Goal: Transaction & Acquisition: Purchase product/service

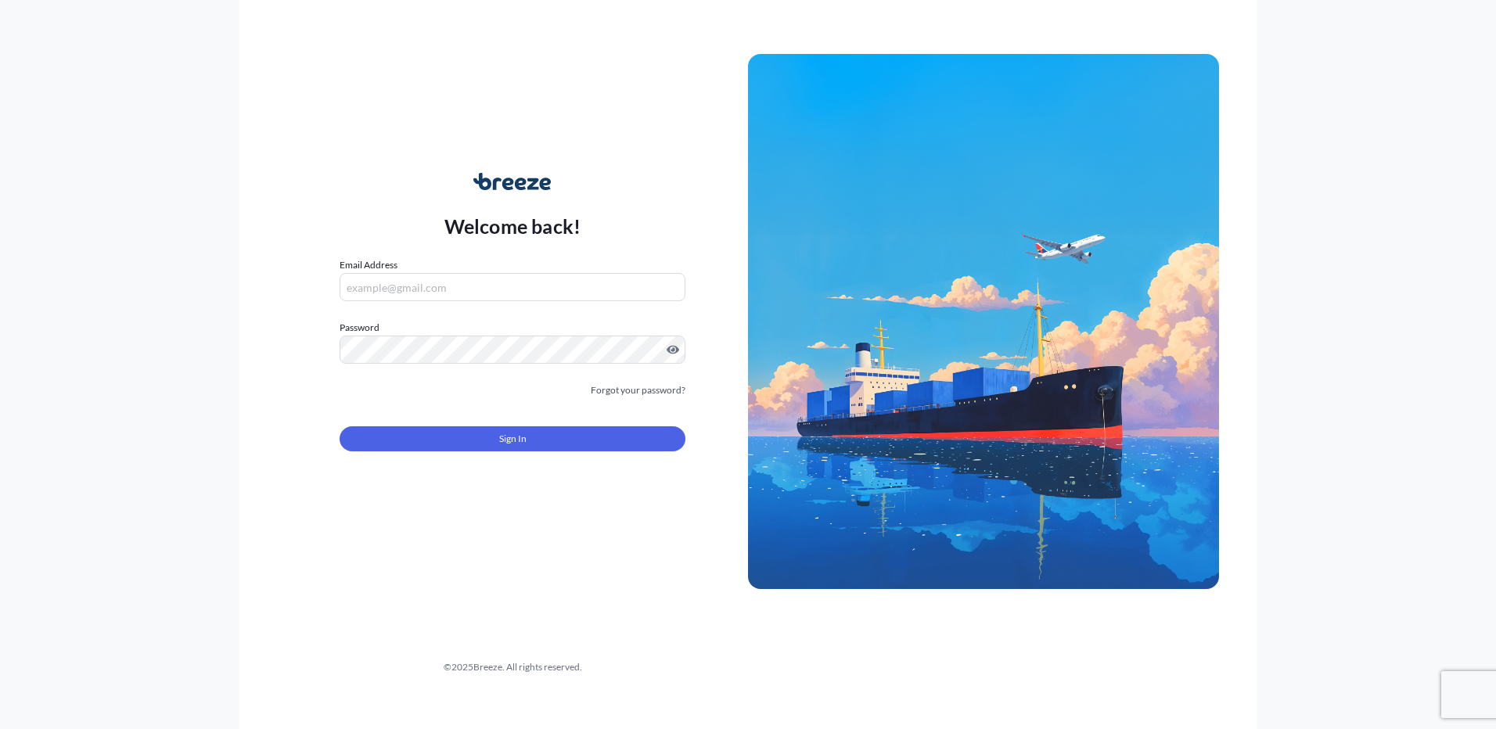
type input "[PERSON_NAME][EMAIL_ADDRESS][PERSON_NAME][DOMAIN_NAME]"
click at [584, 381] on form "Email Address [EMAIL_ADDRESS][PERSON_NAME][DOMAIN_NAME] Password Must include: …" at bounding box center [513, 363] width 346 height 213
click at [541, 426] on div "Sign In" at bounding box center [513, 434] width 346 height 34
click at [541, 436] on button "Sign In" at bounding box center [513, 438] width 346 height 25
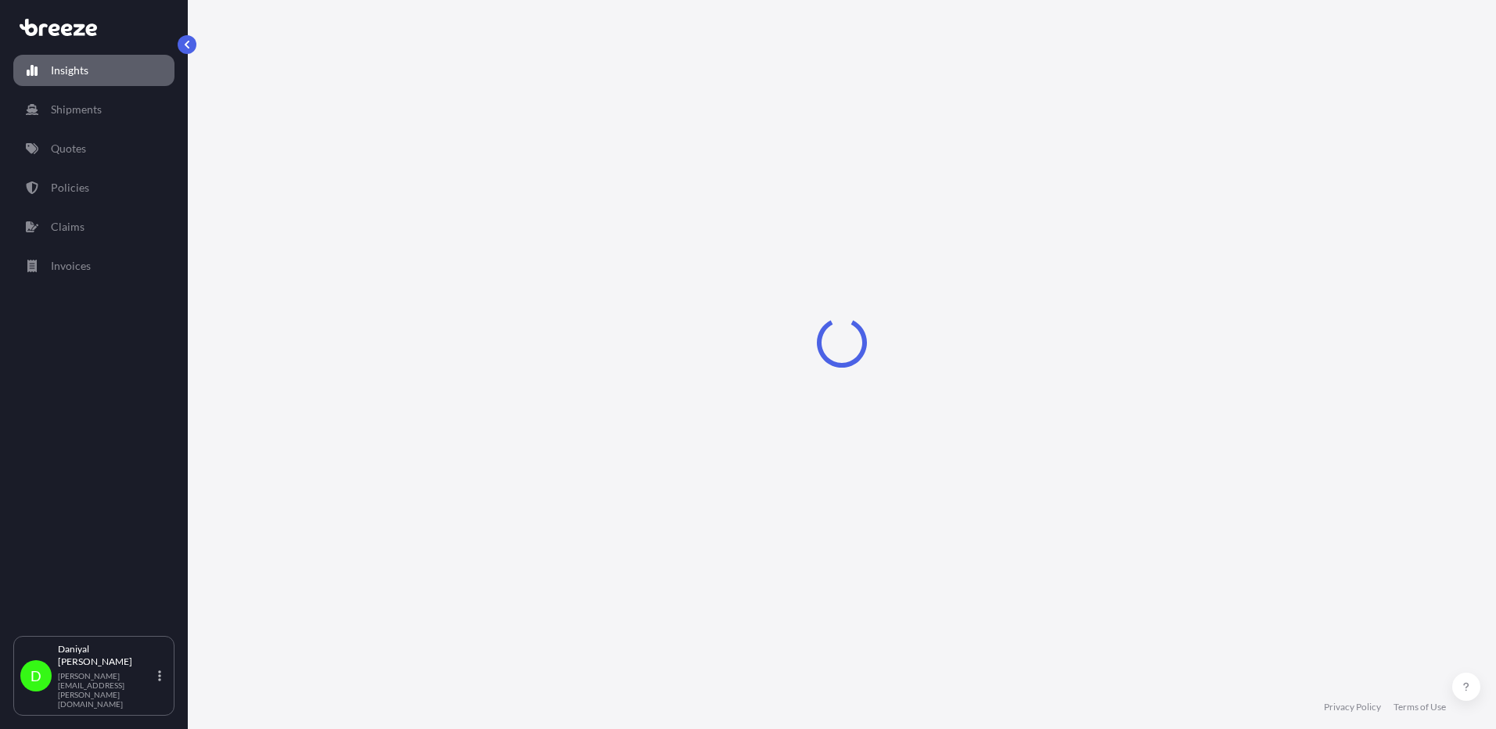
select select "2025"
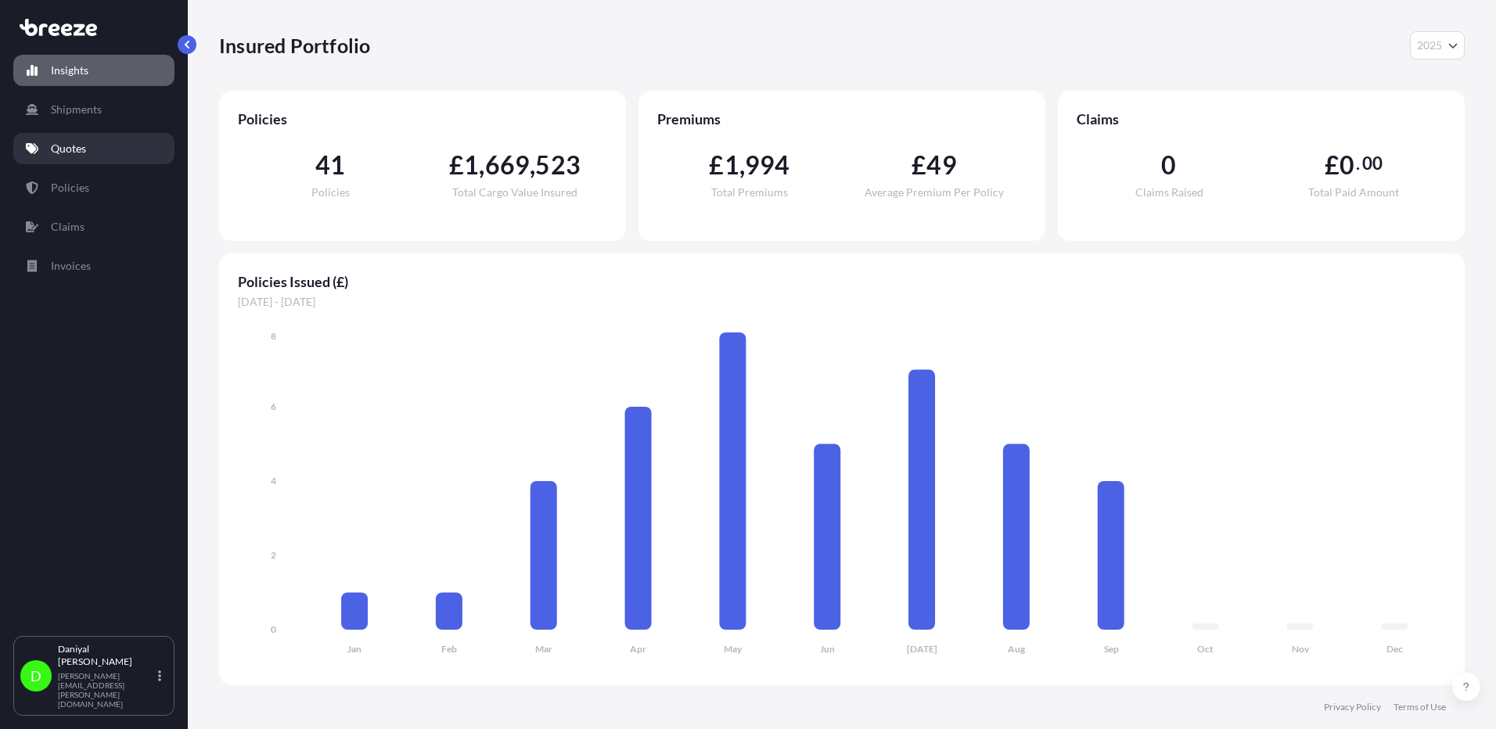
click at [131, 153] on link "Quotes" at bounding box center [93, 148] width 161 height 31
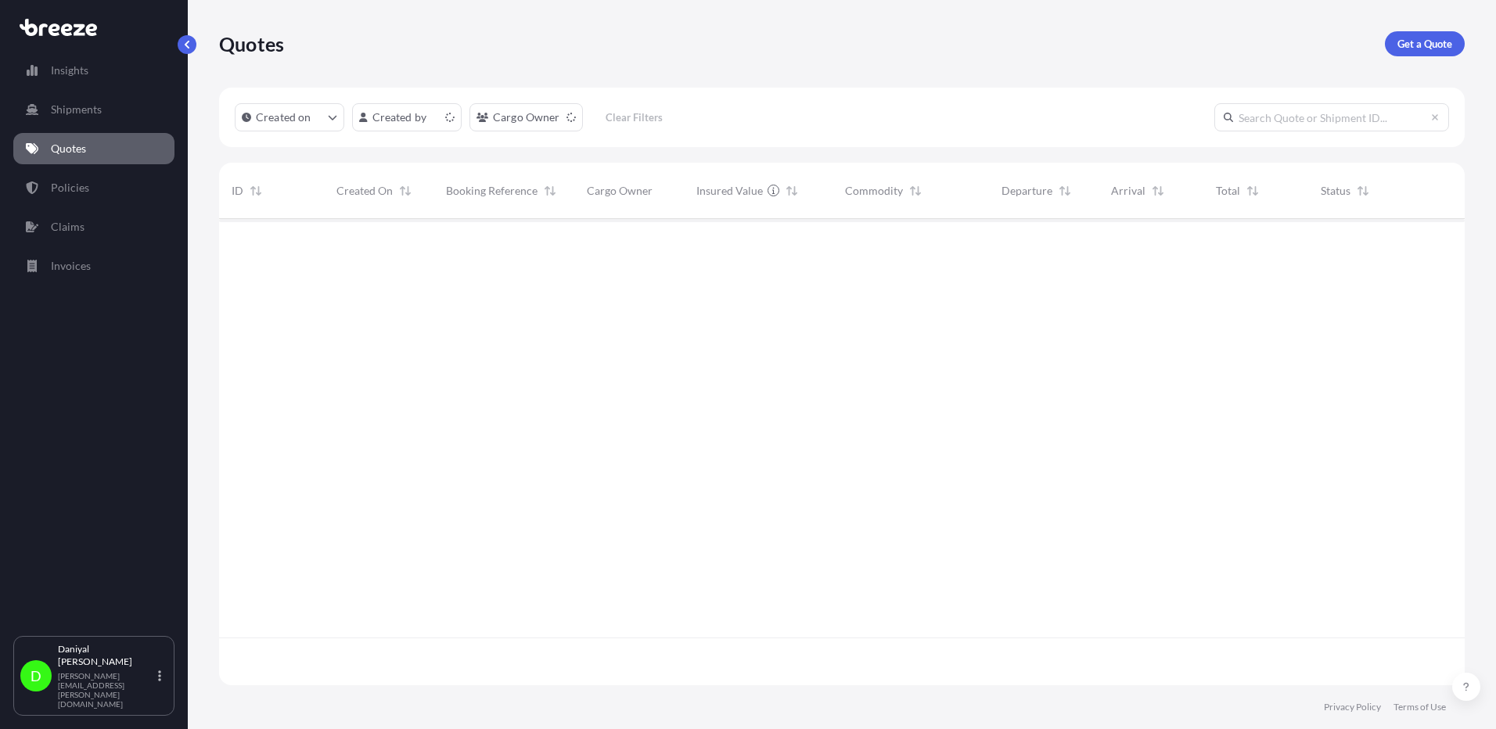
scroll to position [463, 1234]
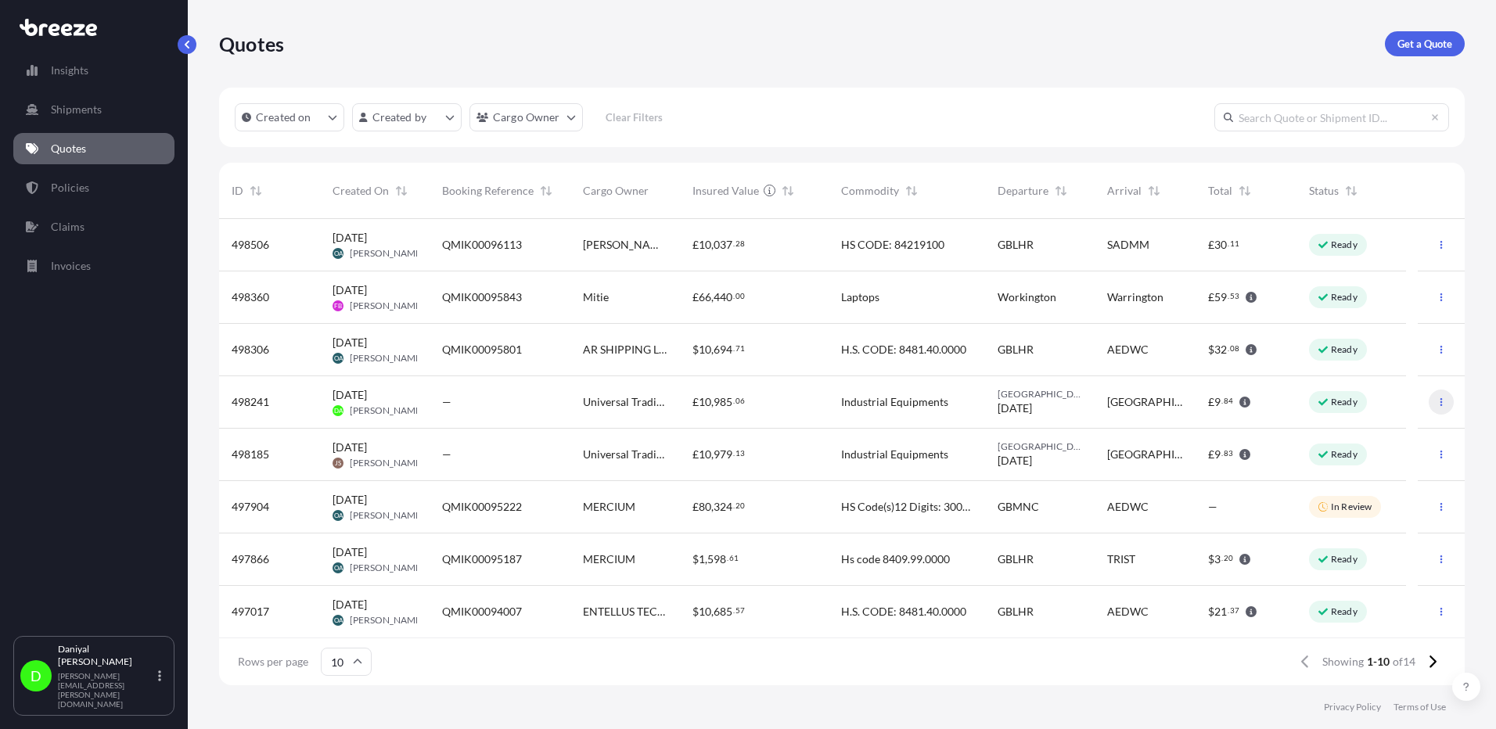
click at [1435, 403] on button "button" at bounding box center [1441, 402] width 25 height 25
click at [1400, 431] on p "Duplicate quote" at bounding box center [1368, 434] width 78 height 16
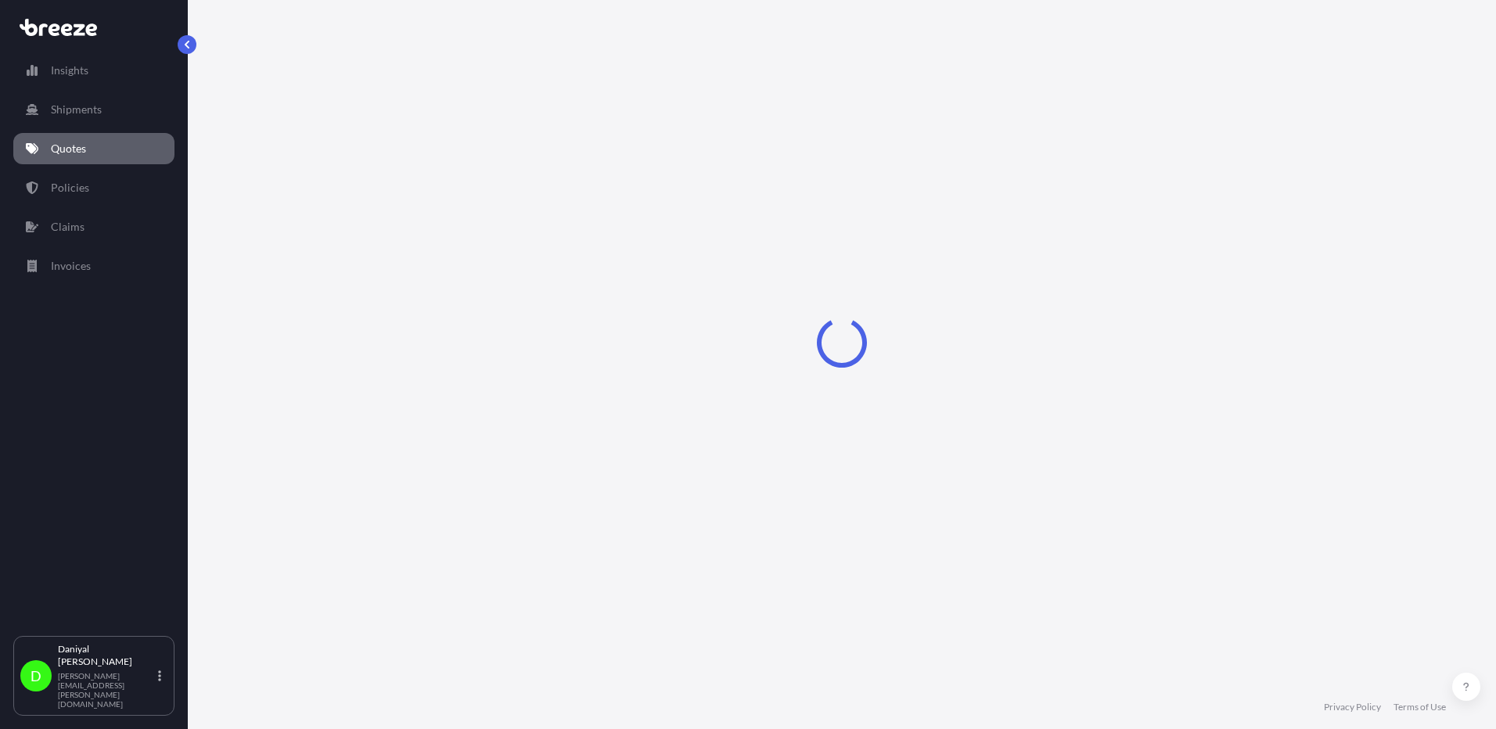
select select "Road"
select select "1"
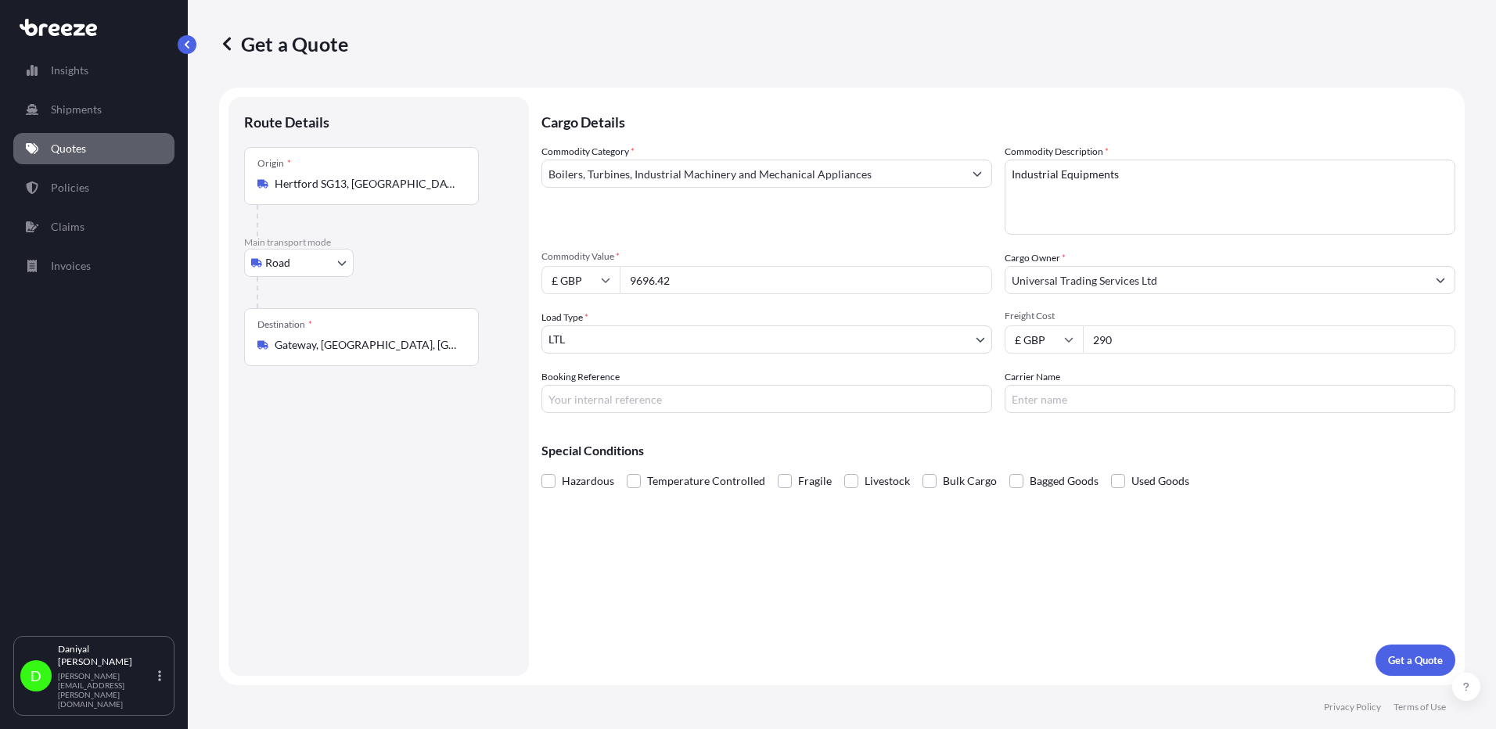
drag, startPoint x: 1128, startPoint y: 336, endPoint x: 991, endPoint y: 336, distance: 136.9
click at [995, 336] on div "Commodity Category * Boilers, Turbines, Industrial Machinery and Mechanical App…" at bounding box center [998, 278] width 914 height 269
type input "515"
drag, startPoint x: 808, startPoint y: 278, endPoint x: 458, endPoint y: 286, distance: 350.6
click at [458, 286] on form "Route Details Place of loading Road Road Rail Origin * [GEOGRAPHIC_DATA] Main t…" at bounding box center [842, 387] width 1246 height 598
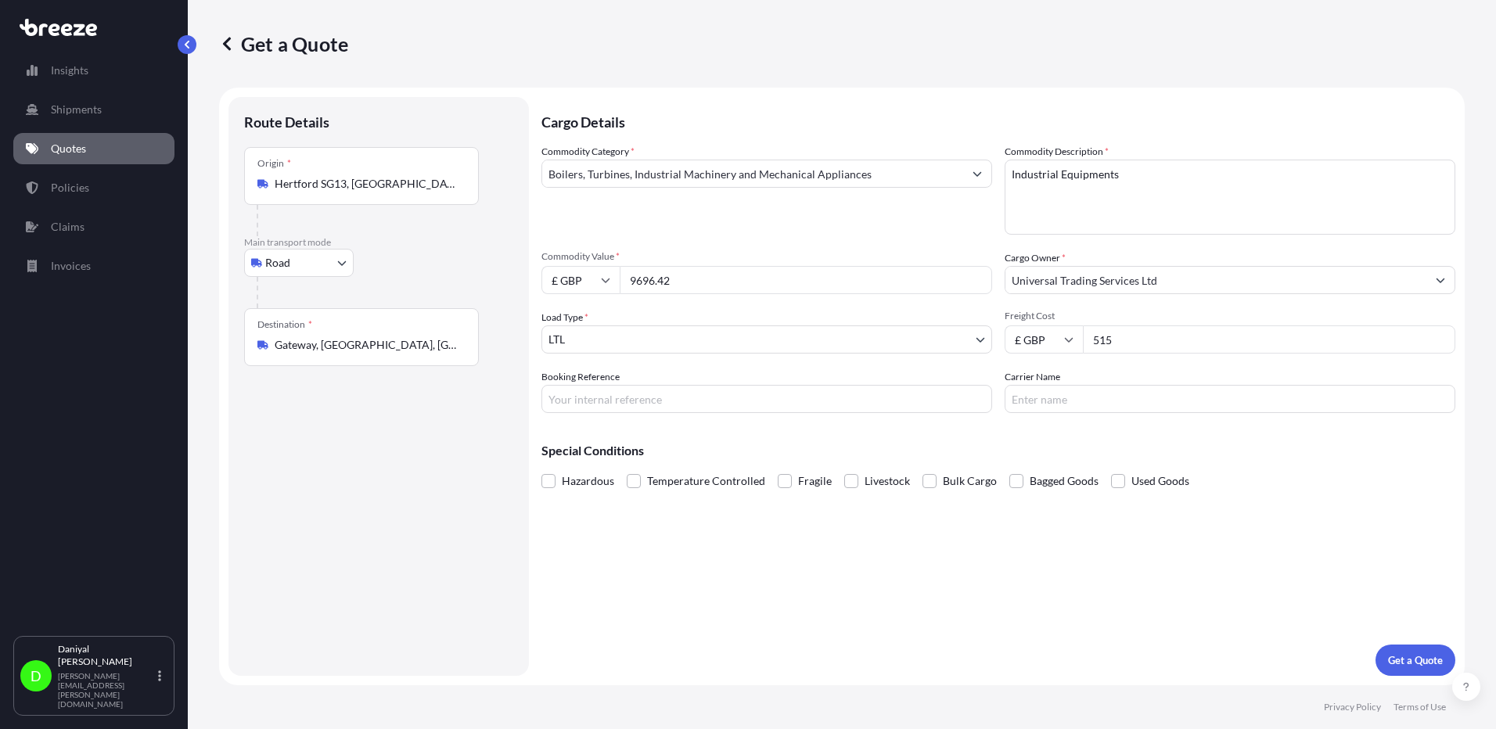
paste input "3719.48"
type input "3719.48"
click at [1430, 654] on p "Get a Quote" at bounding box center [1415, 661] width 55 height 16
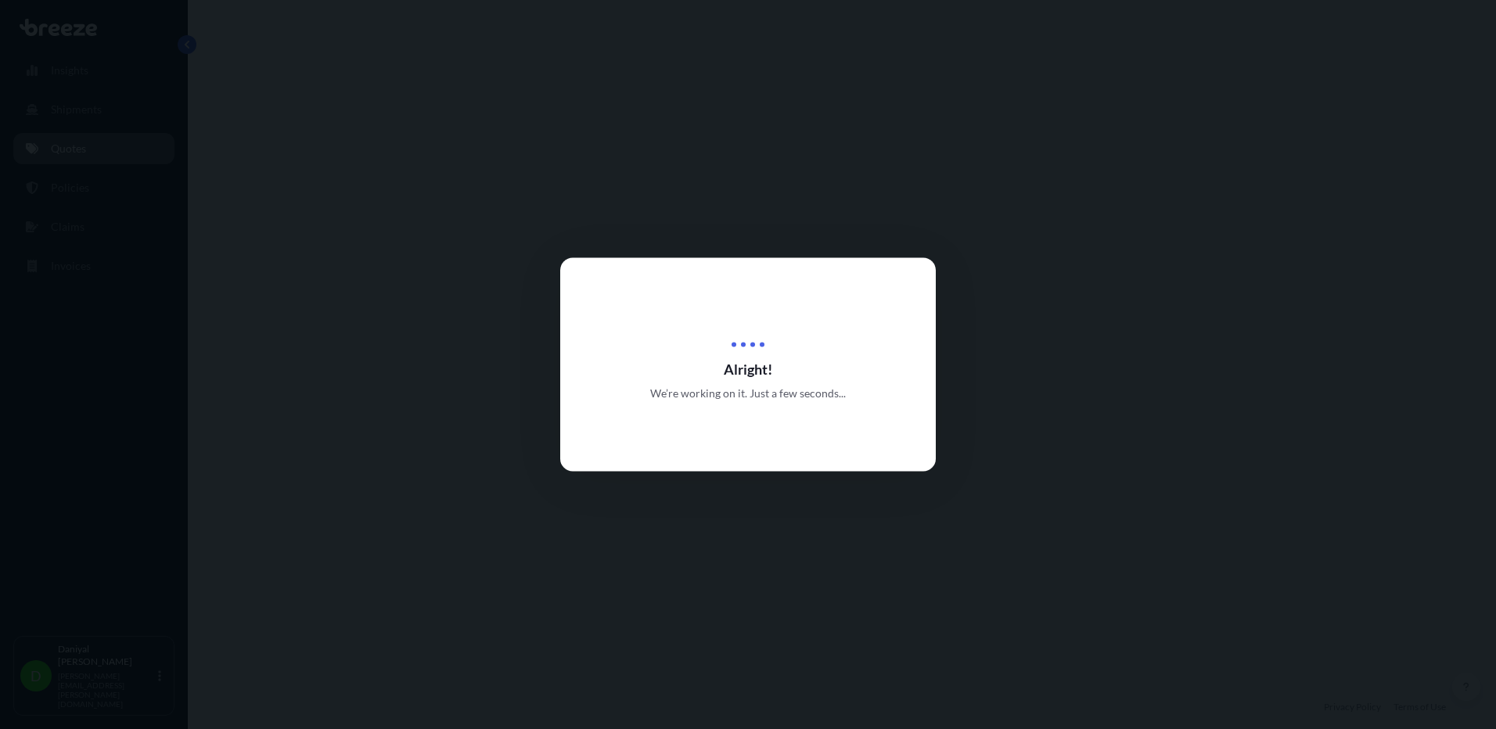
select select "Road"
select select "1"
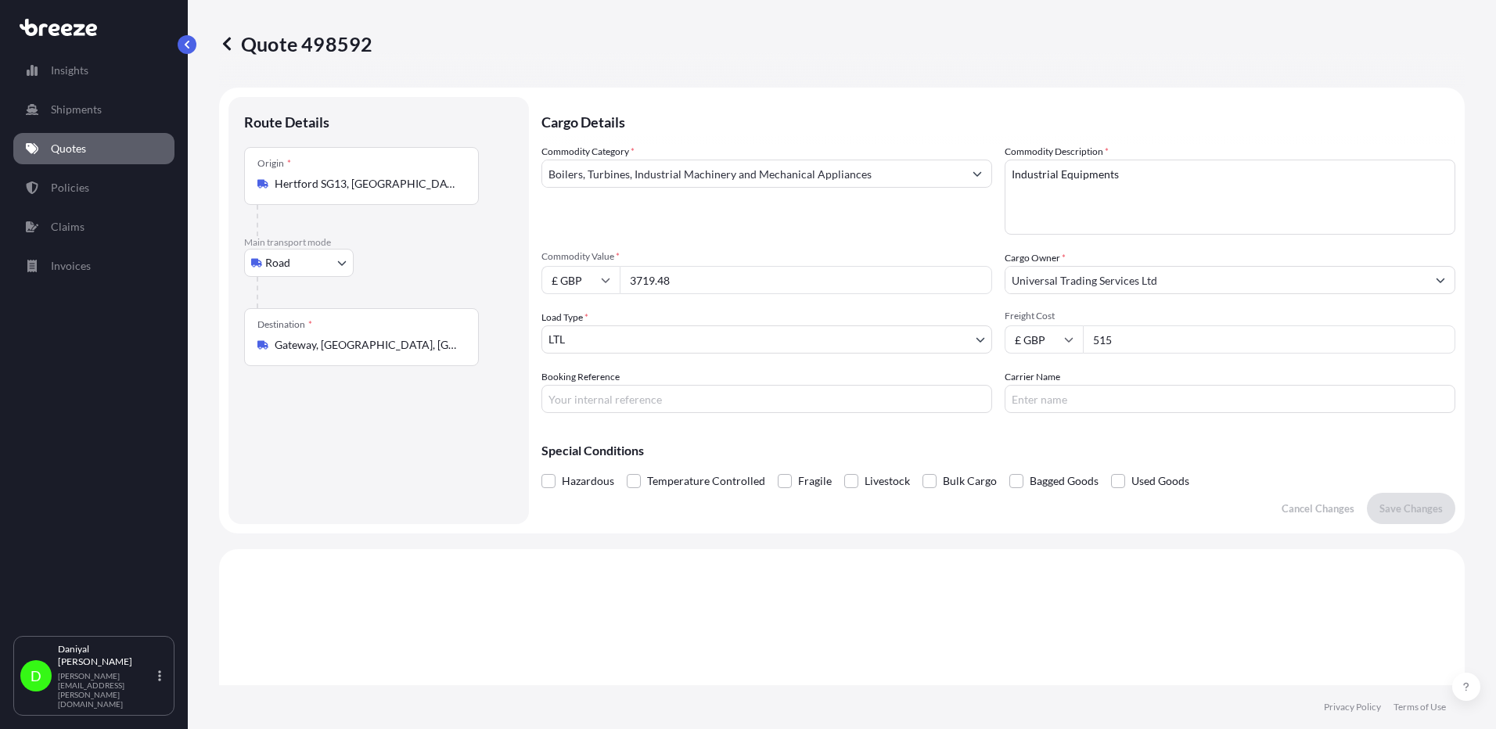
click at [403, 192] on div "Origin * [GEOGRAPHIC_DATA] SG13, [GEOGRAPHIC_DATA]" at bounding box center [361, 176] width 235 height 58
click at [403, 192] on input "Hertford SG13, [GEOGRAPHIC_DATA]" at bounding box center [367, 184] width 185 height 16
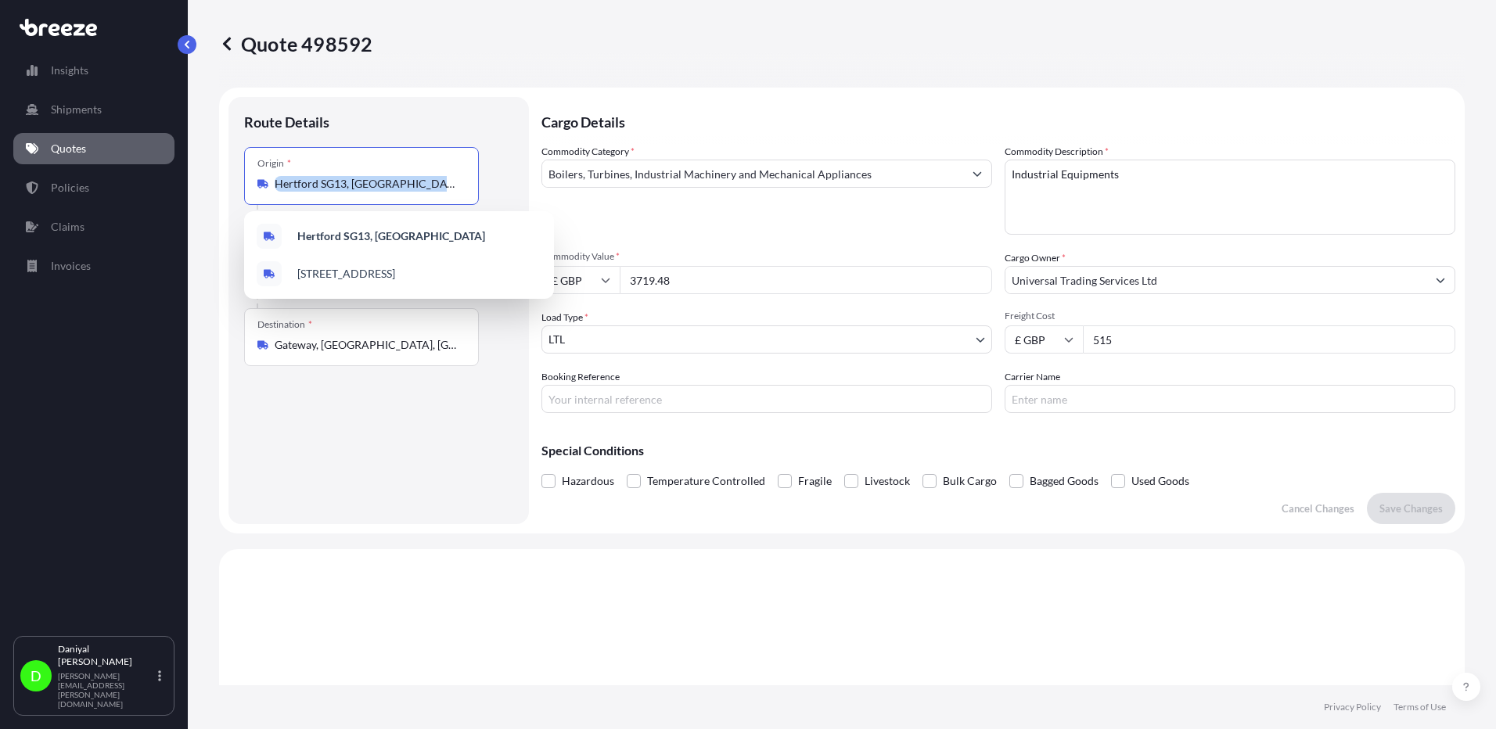
click at [401, 192] on div "Origin * [GEOGRAPHIC_DATA] SG13, [GEOGRAPHIC_DATA]" at bounding box center [361, 176] width 235 height 58
click at [401, 192] on input "Hertford SG13, [GEOGRAPHIC_DATA]" at bounding box center [367, 184] width 185 height 16
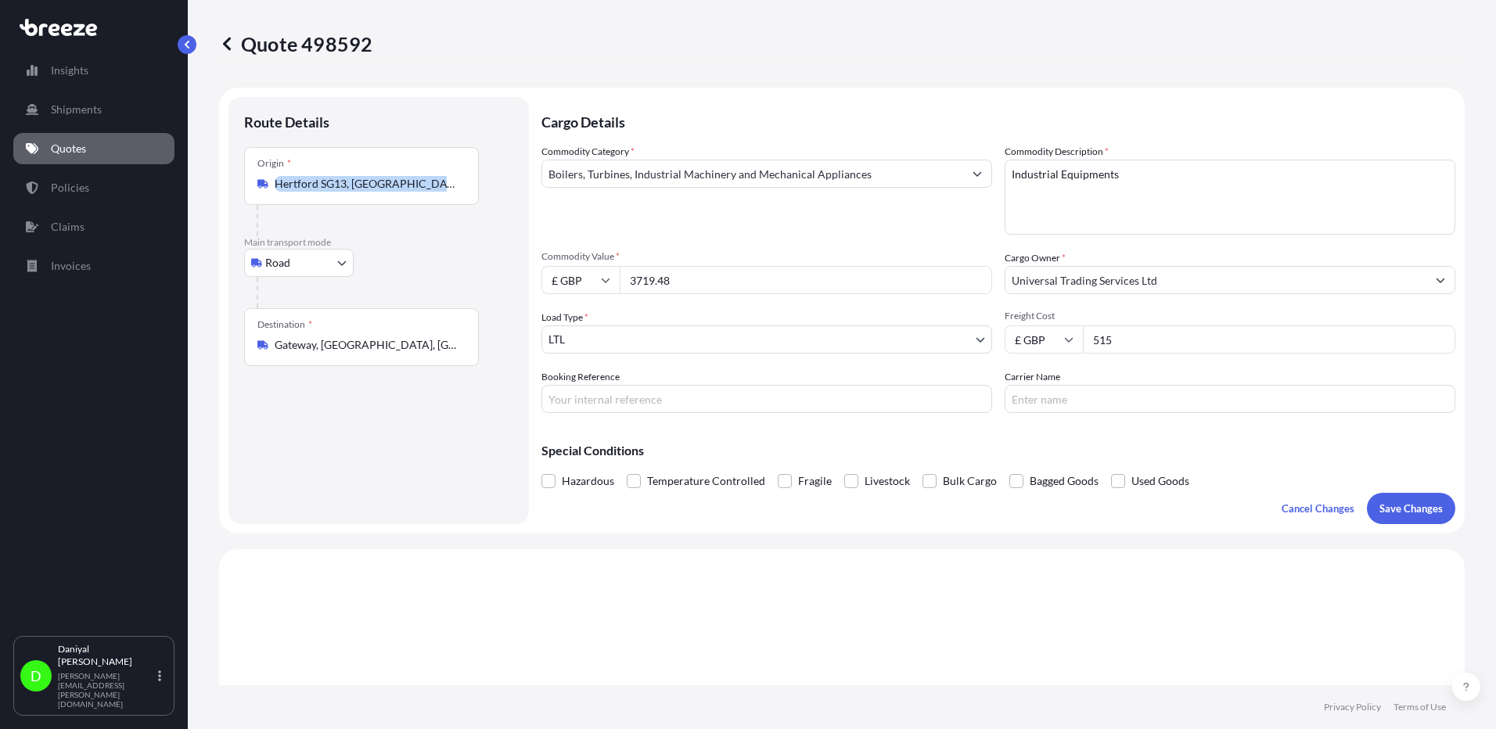
click at [401, 192] on div "Origin * [GEOGRAPHIC_DATA] SG13, [GEOGRAPHIC_DATA]" at bounding box center [361, 176] width 235 height 58
click at [401, 192] on input "Hertford SG13, [GEOGRAPHIC_DATA]" at bounding box center [367, 184] width 185 height 16
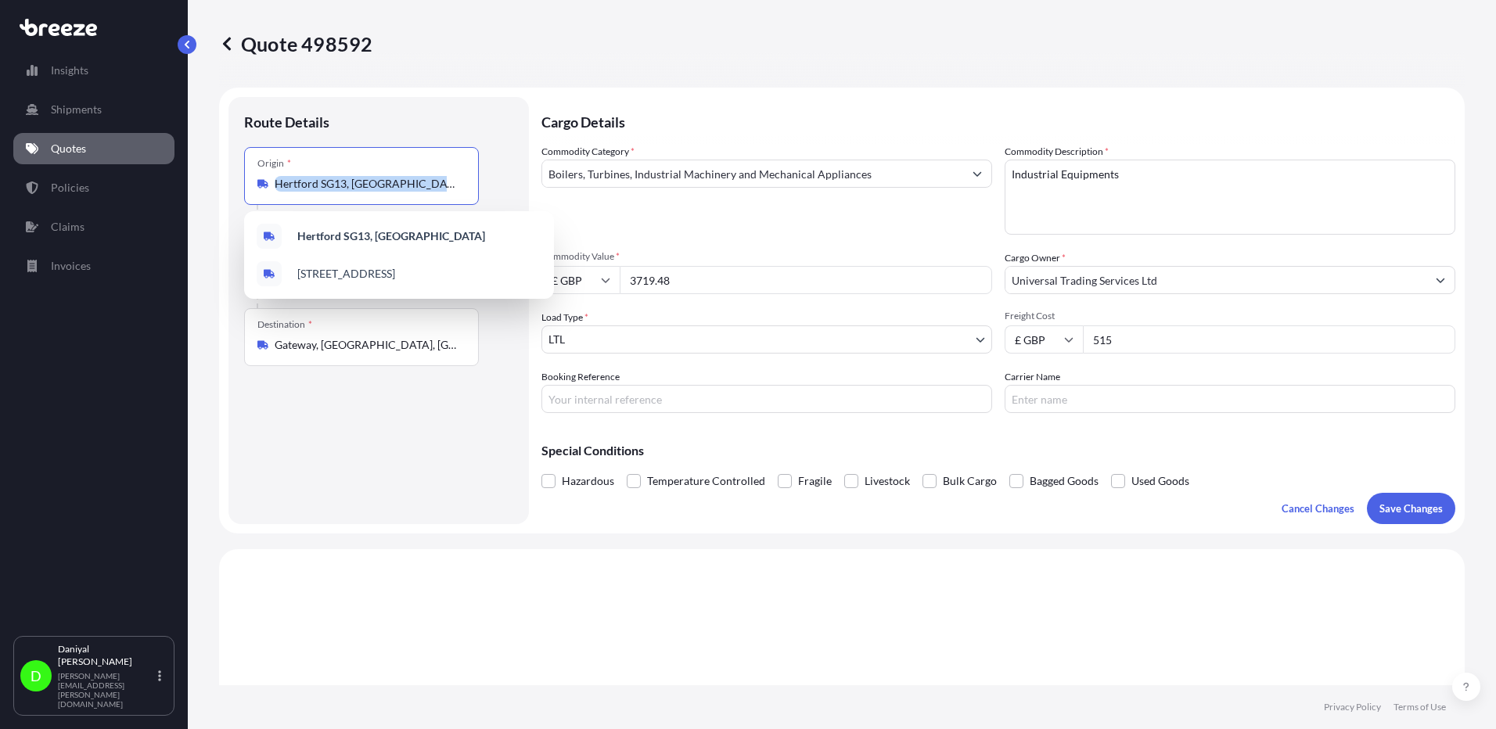
click at [401, 192] on div "Origin * [GEOGRAPHIC_DATA] SG13, [GEOGRAPHIC_DATA]" at bounding box center [361, 176] width 235 height 58
click at [401, 192] on input "Hertford SG13, [GEOGRAPHIC_DATA]" at bounding box center [367, 184] width 185 height 16
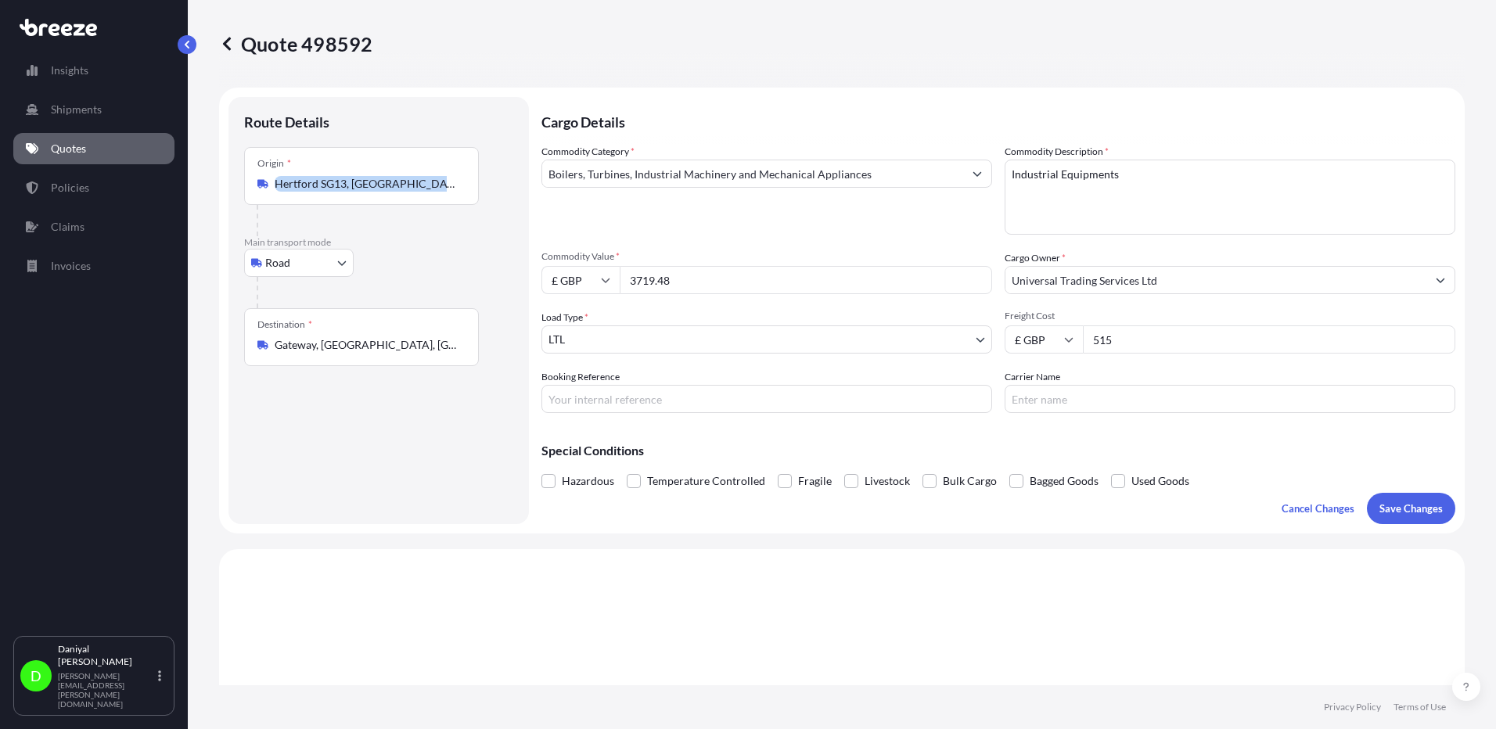
click at [401, 192] on div "Origin * [GEOGRAPHIC_DATA] SG13, [GEOGRAPHIC_DATA]" at bounding box center [361, 176] width 235 height 58
click at [401, 192] on input "Hertford SG13, [GEOGRAPHIC_DATA]" at bounding box center [367, 184] width 185 height 16
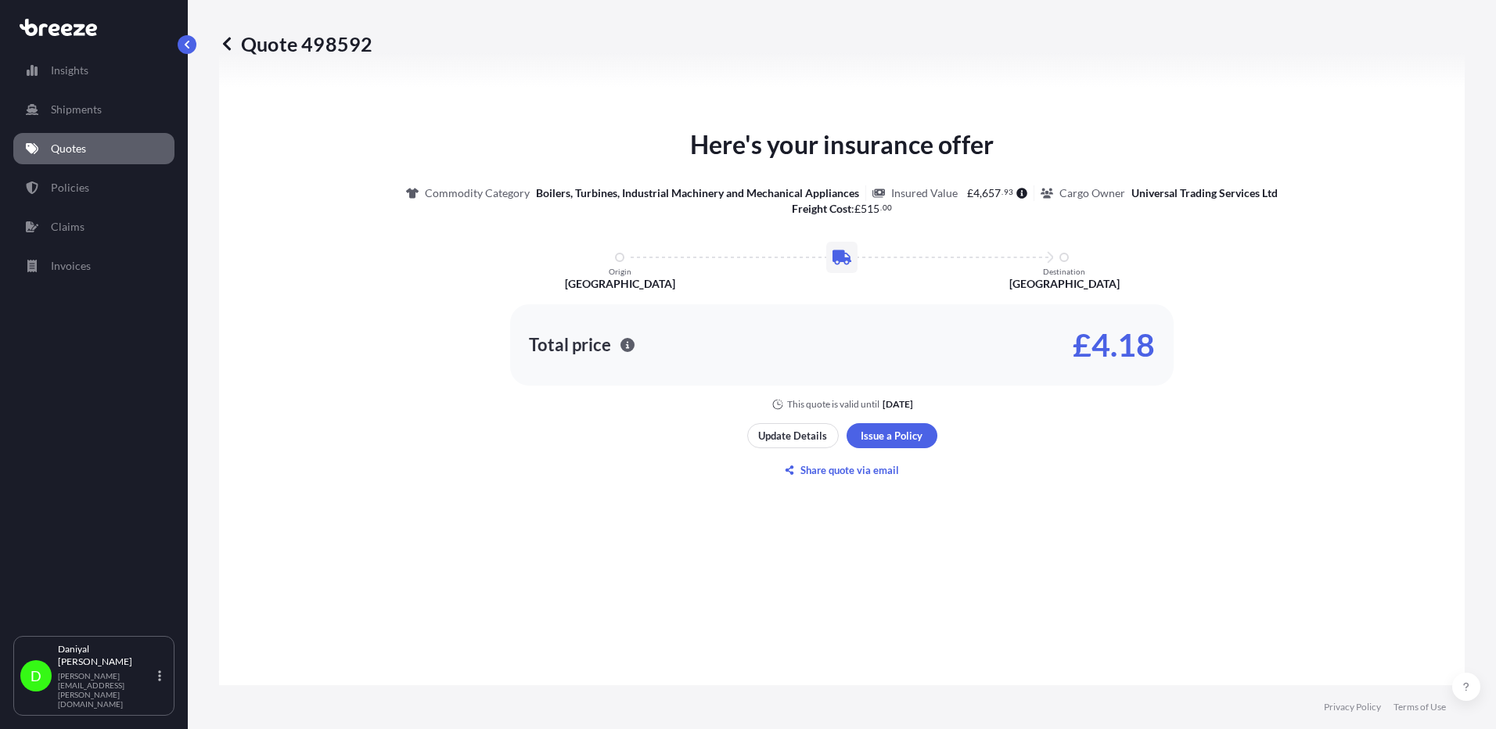
scroll to position [778, 0]
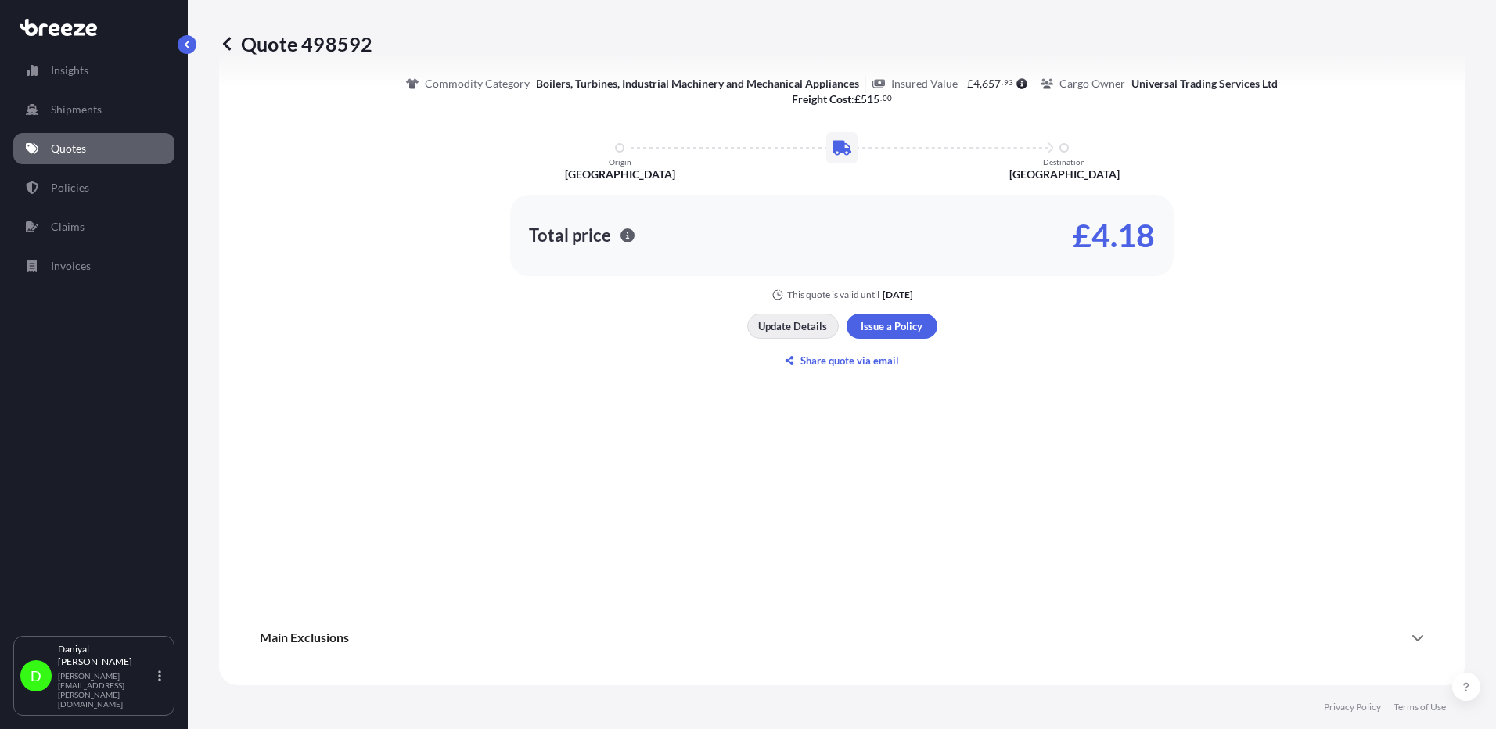
click at [790, 320] on p "Update Details" at bounding box center [792, 326] width 69 height 16
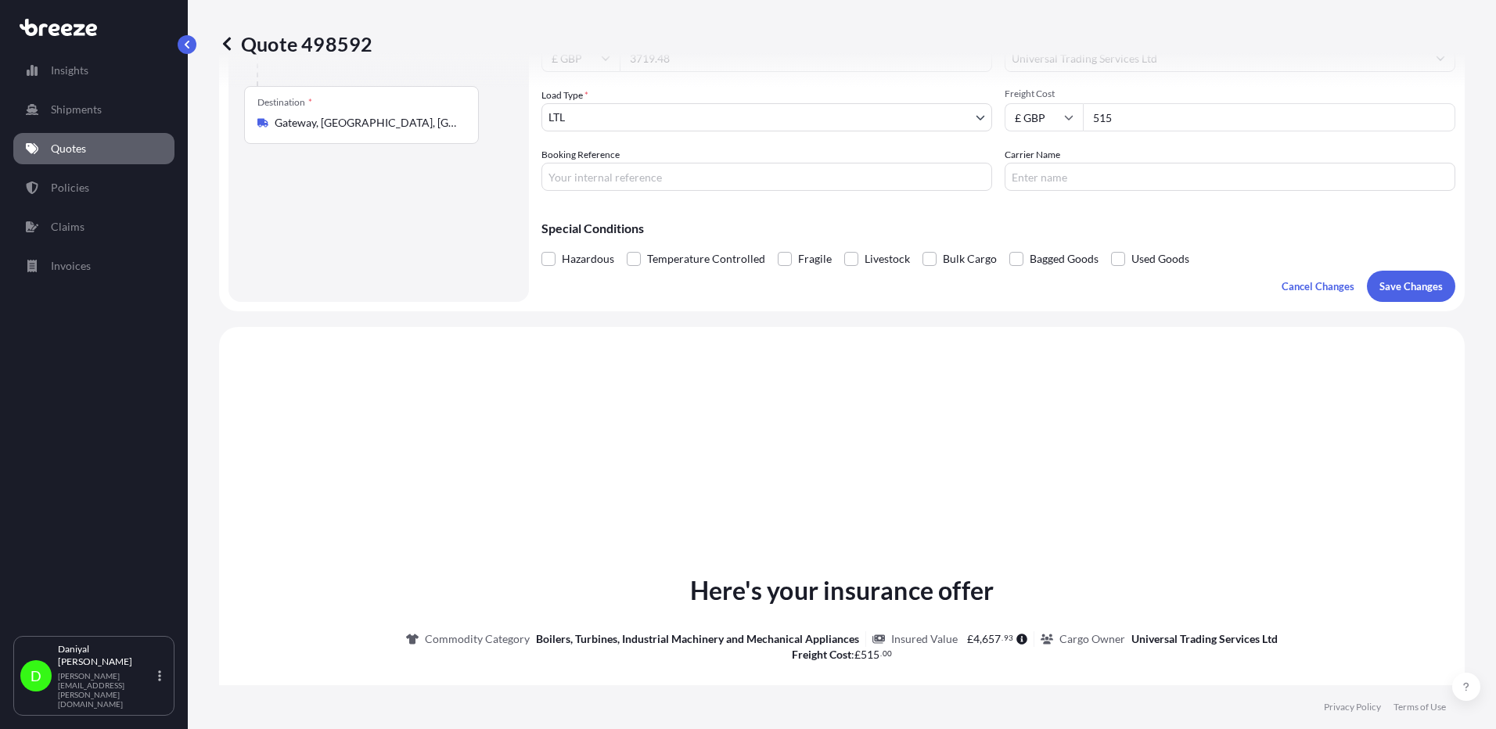
scroll to position [25, 0]
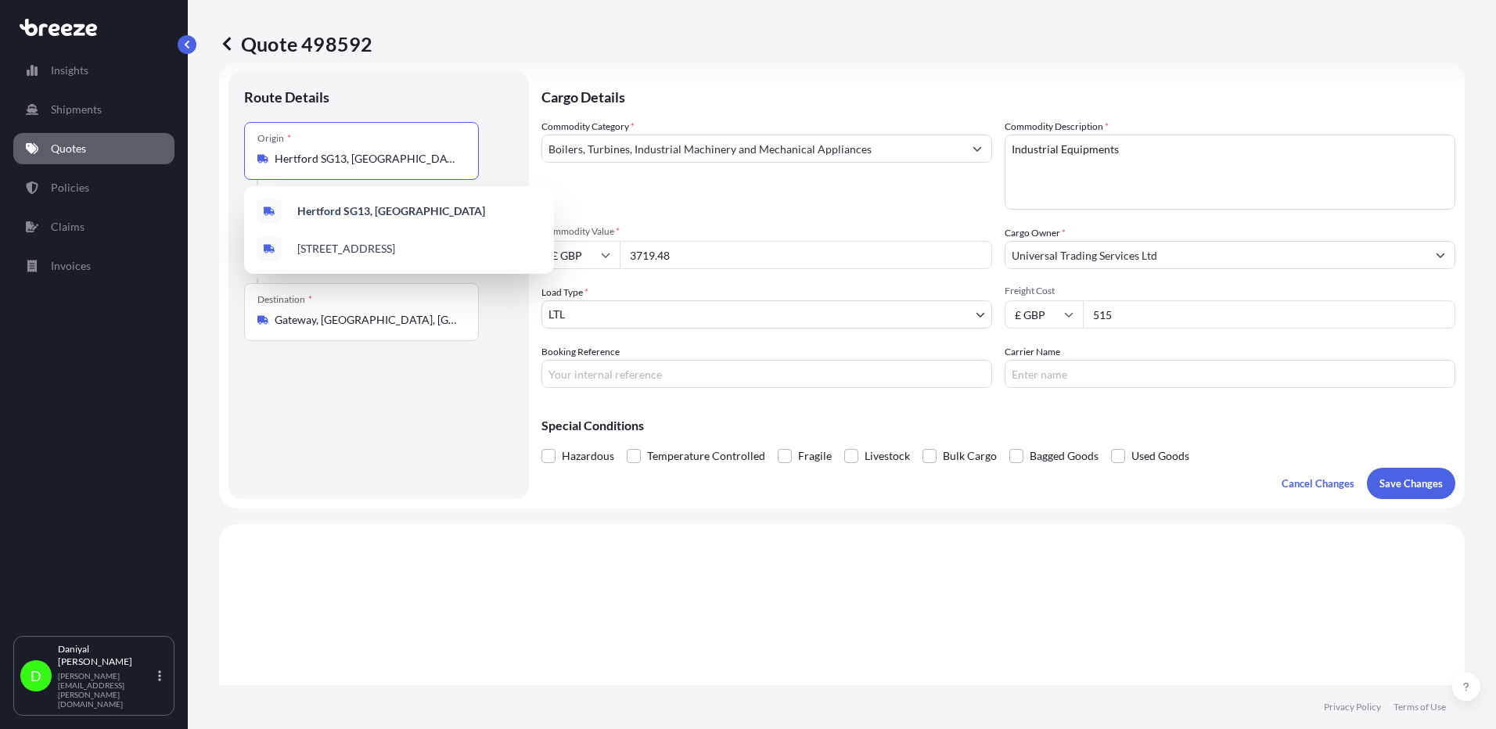
drag, startPoint x: 393, startPoint y: 156, endPoint x: 147, endPoint y: 144, distance: 246.0
click at [151, 145] on div "Insights Shipments Quotes Policies Claims Invoices D [PERSON_NAME] [PERSON_NAME…" at bounding box center [748, 364] width 1496 height 729
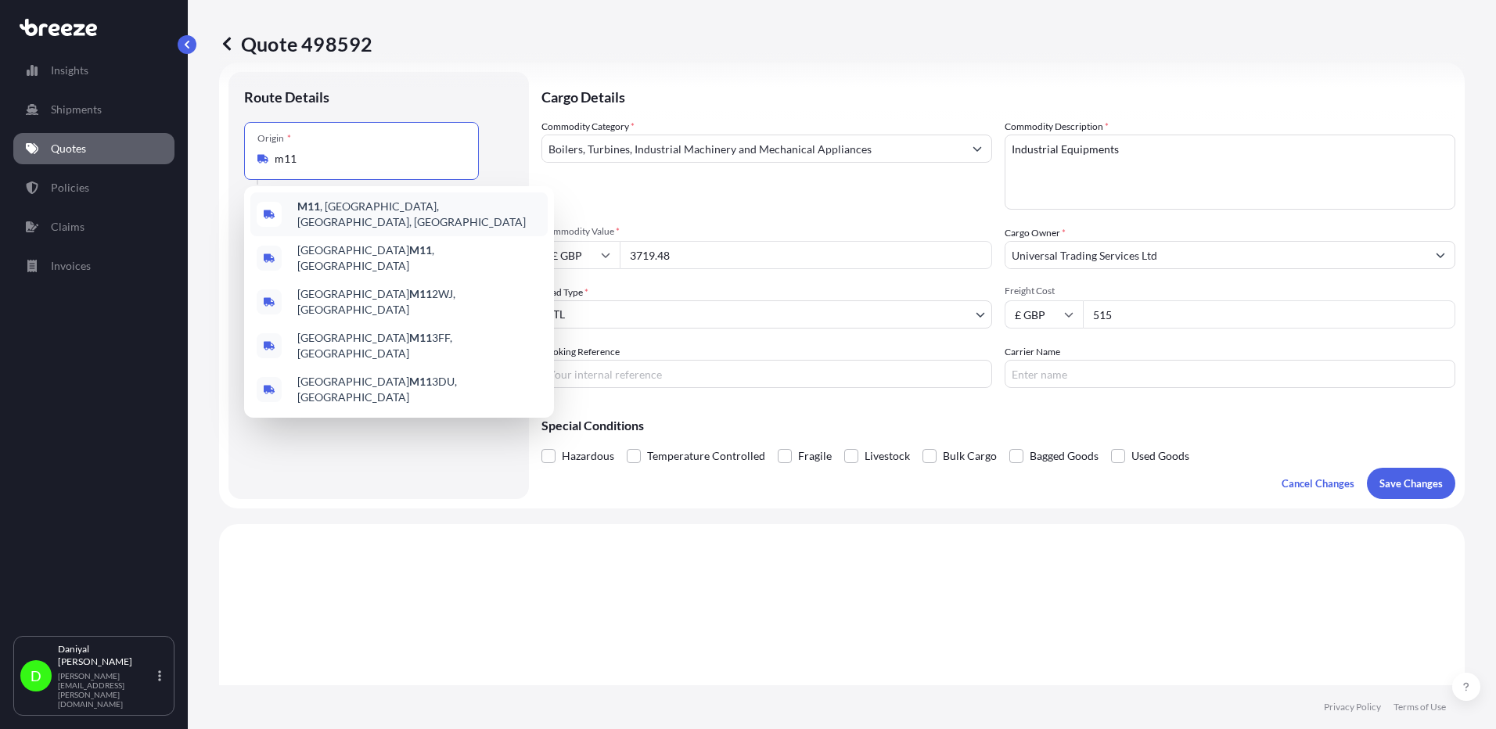
click at [436, 220] on div "M11 , [GEOGRAPHIC_DATA], [GEOGRAPHIC_DATA], [GEOGRAPHIC_DATA]" at bounding box center [398, 214] width 297 height 44
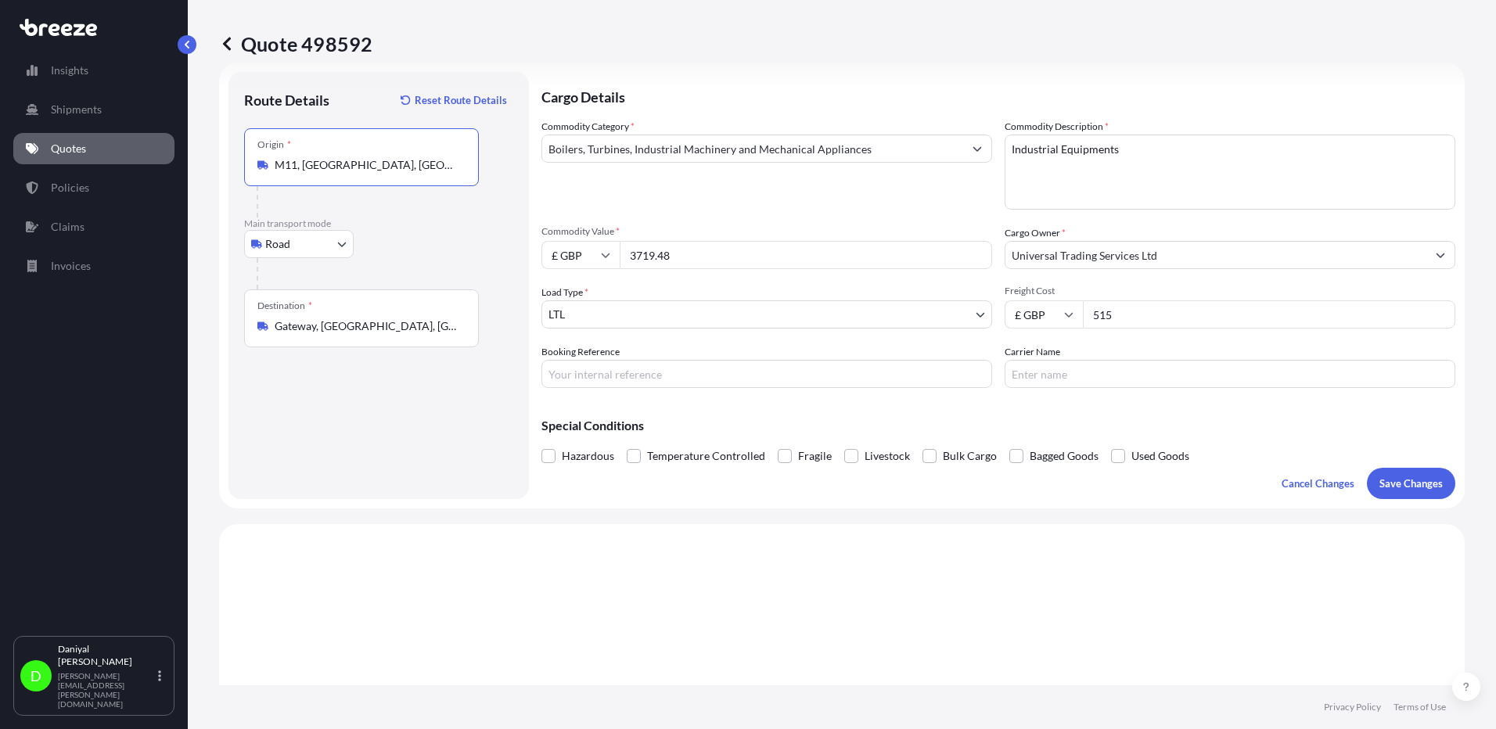
type input "M11, [GEOGRAPHIC_DATA], [GEOGRAPHIC_DATA], [GEOGRAPHIC_DATA]"
click at [388, 310] on div "Destination * [GEOGRAPHIC_DATA], [GEOGRAPHIC_DATA], [GEOGRAPHIC_DATA]" at bounding box center [361, 319] width 235 height 58
click at [388, 318] on input "Gateway, [GEOGRAPHIC_DATA], [GEOGRAPHIC_DATA]" at bounding box center [367, 326] width 185 height 16
drag, startPoint x: 415, startPoint y: 317, endPoint x: 171, endPoint y: 313, distance: 244.2
click at [173, 313] on div "Insights Shipments Quotes Policies Claims Invoices D [PERSON_NAME] [PERSON_NAME…" at bounding box center [748, 364] width 1496 height 729
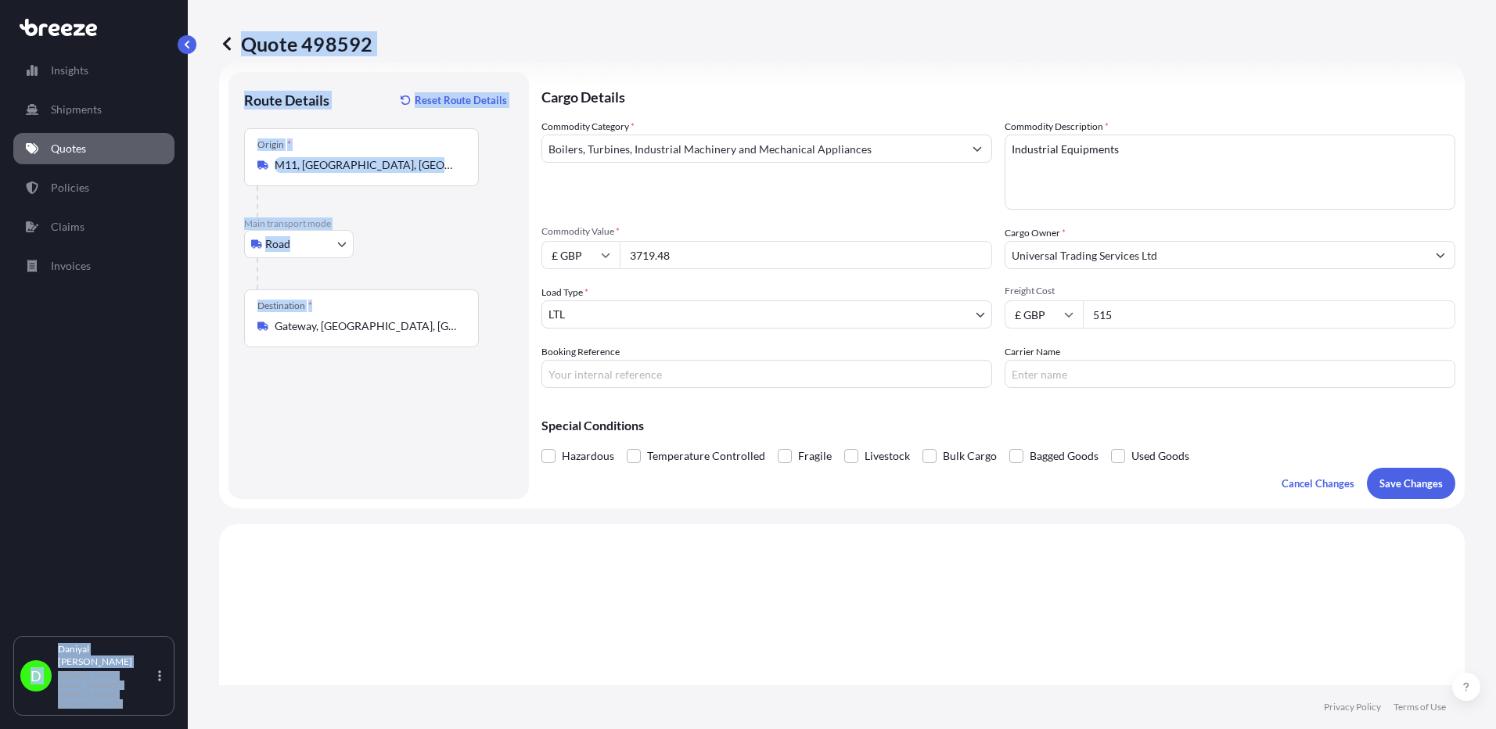
click at [376, 308] on div "Destination * [GEOGRAPHIC_DATA], [GEOGRAPHIC_DATA], [GEOGRAPHIC_DATA]" at bounding box center [361, 319] width 235 height 58
click at [376, 318] on input "Gateway, [GEOGRAPHIC_DATA], [GEOGRAPHIC_DATA]" at bounding box center [367, 326] width 185 height 16
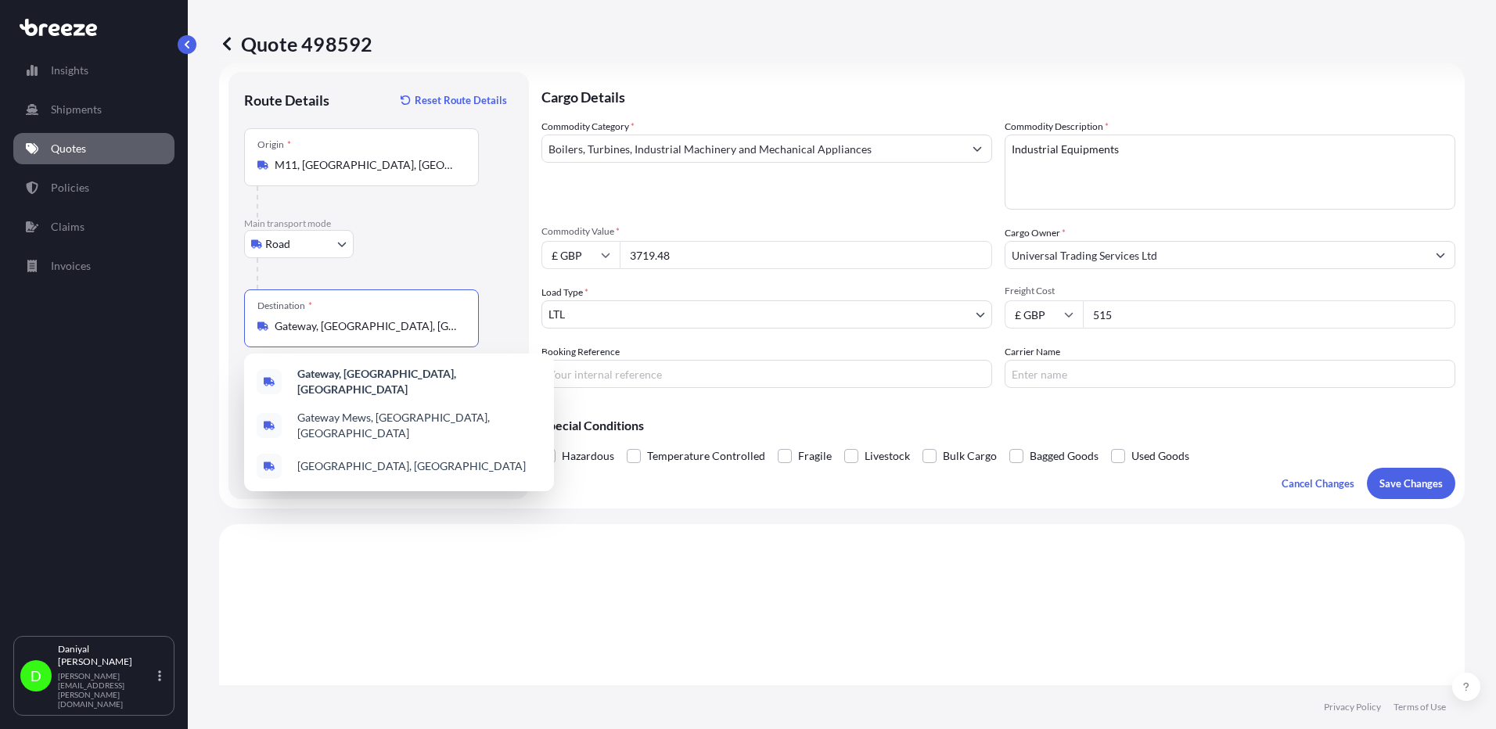
drag, startPoint x: 399, startPoint y: 318, endPoint x: 167, endPoint y: 315, distance: 231.6
click at [167, 315] on div "Insights Shipments Quotes Policies Claims Invoices D [PERSON_NAME] [PERSON_NAME…" at bounding box center [748, 364] width 1496 height 729
type input "S"
drag, startPoint x: 437, startPoint y: 318, endPoint x: 63, endPoint y: 315, distance: 374.0
click at [63, 315] on div "Insights Shipments Quotes Policies Claims Invoices D [PERSON_NAME] [PERSON_NAME…" at bounding box center [748, 364] width 1496 height 729
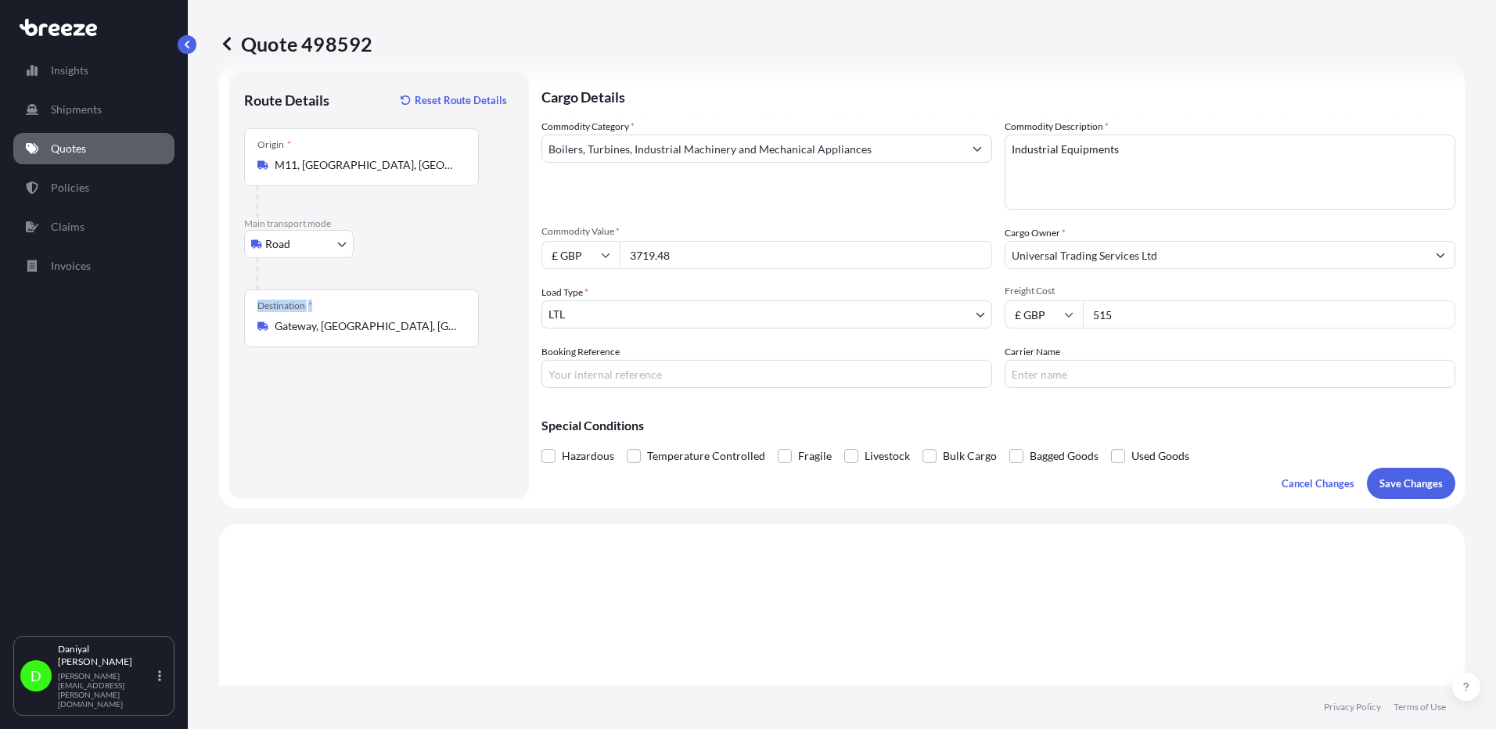
drag, startPoint x: 414, startPoint y: 316, endPoint x: 203, endPoint y: 320, distance: 210.5
click at [203, 320] on div "Quote 498592 Route Details Reset Route Details Place of loading Road Road Rail …" at bounding box center [842, 342] width 1308 height 685
click at [423, 318] on input "Gateway, [GEOGRAPHIC_DATA], [GEOGRAPHIC_DATA]" at bounding box center [367, 326] width 185 height 16
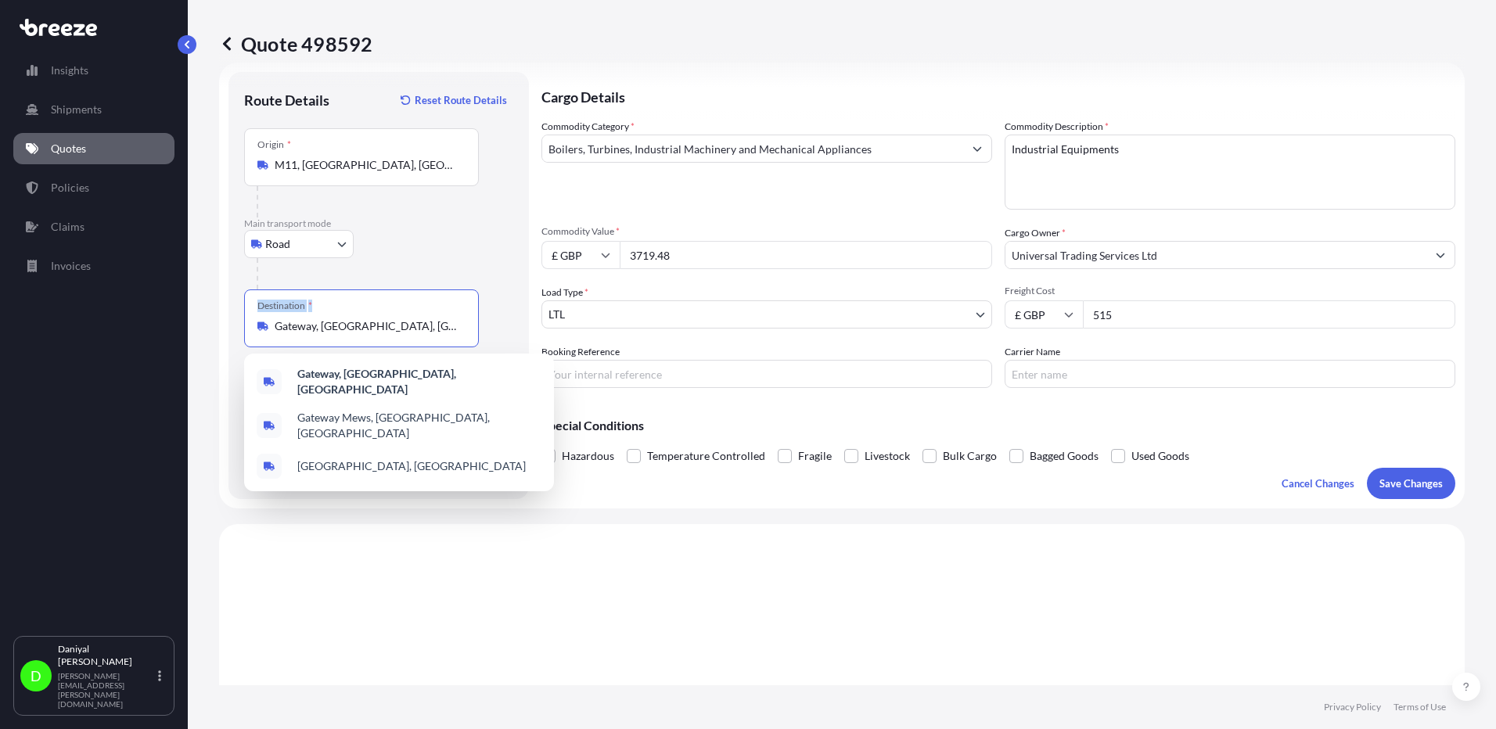
click at [423, 318] on input "Gateway, [GEOGRAPHIC_DATA], [GEOGRAPHIC_DATA]" at bounding box center [367, 326] width 185 height 16
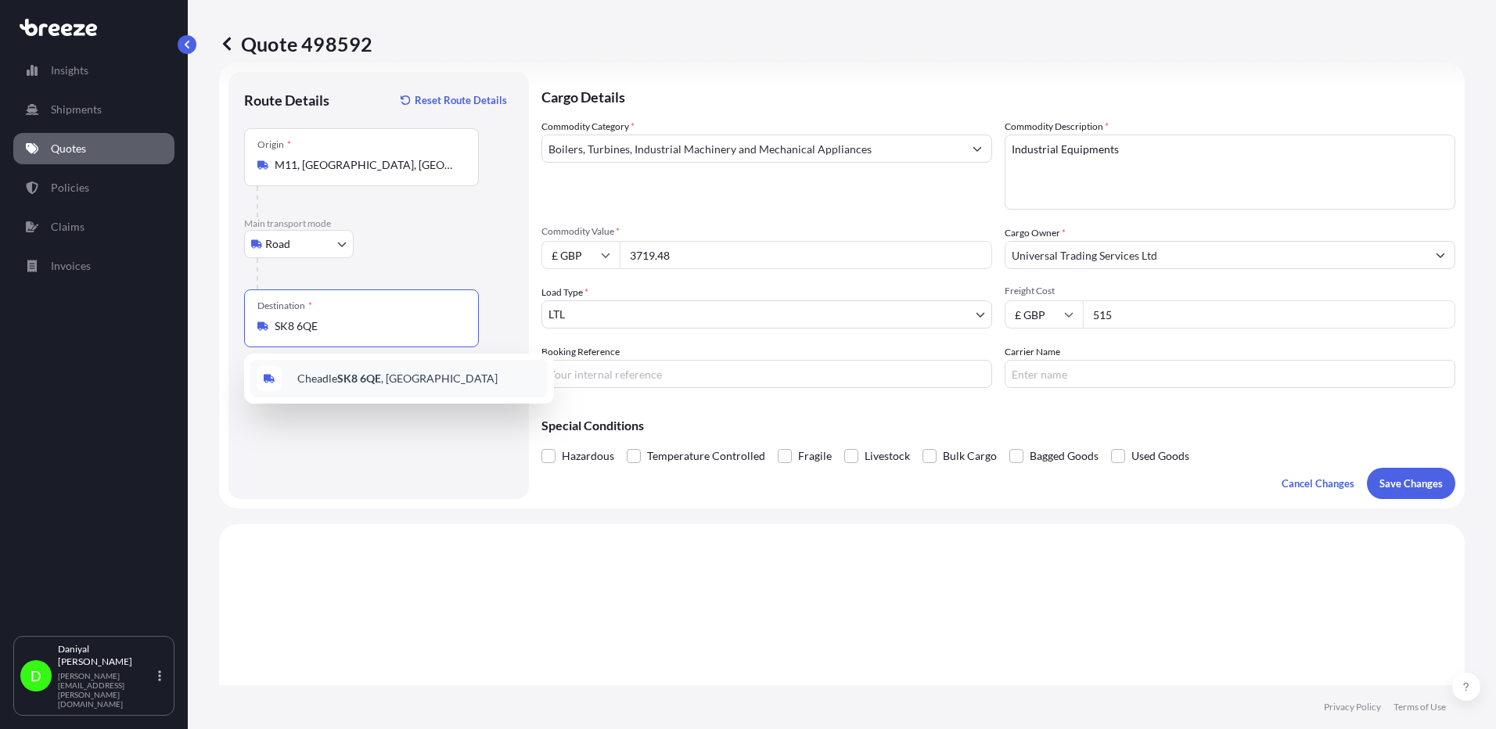
click at [462, 380] on div "[STREET_ADDRESS]" at bounding box center [398, 379] width 297 height 38
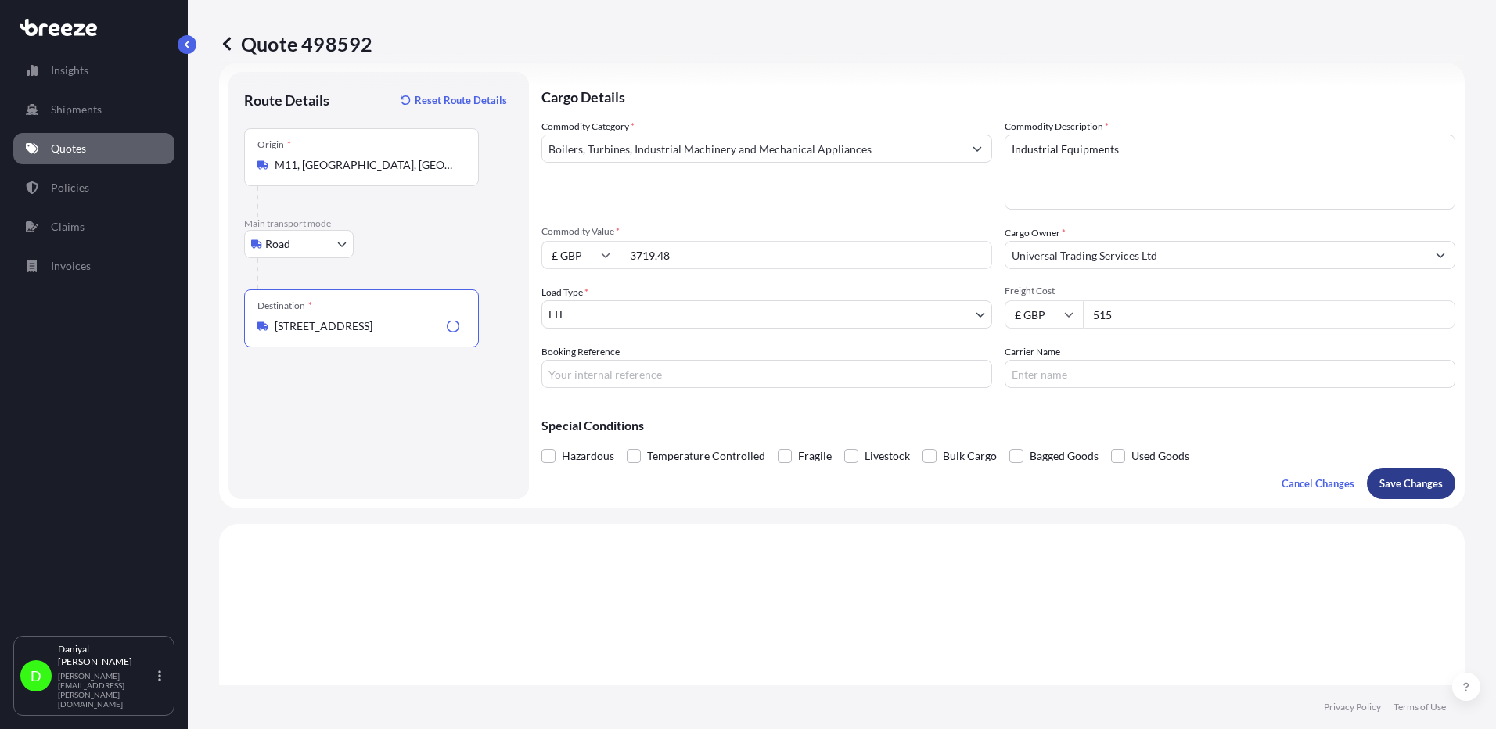
type input "[STREET_ADDRESS]"
click at [1407, 482] on p "Save Changes" at bounding box center [1410, 484] width 63 height 16
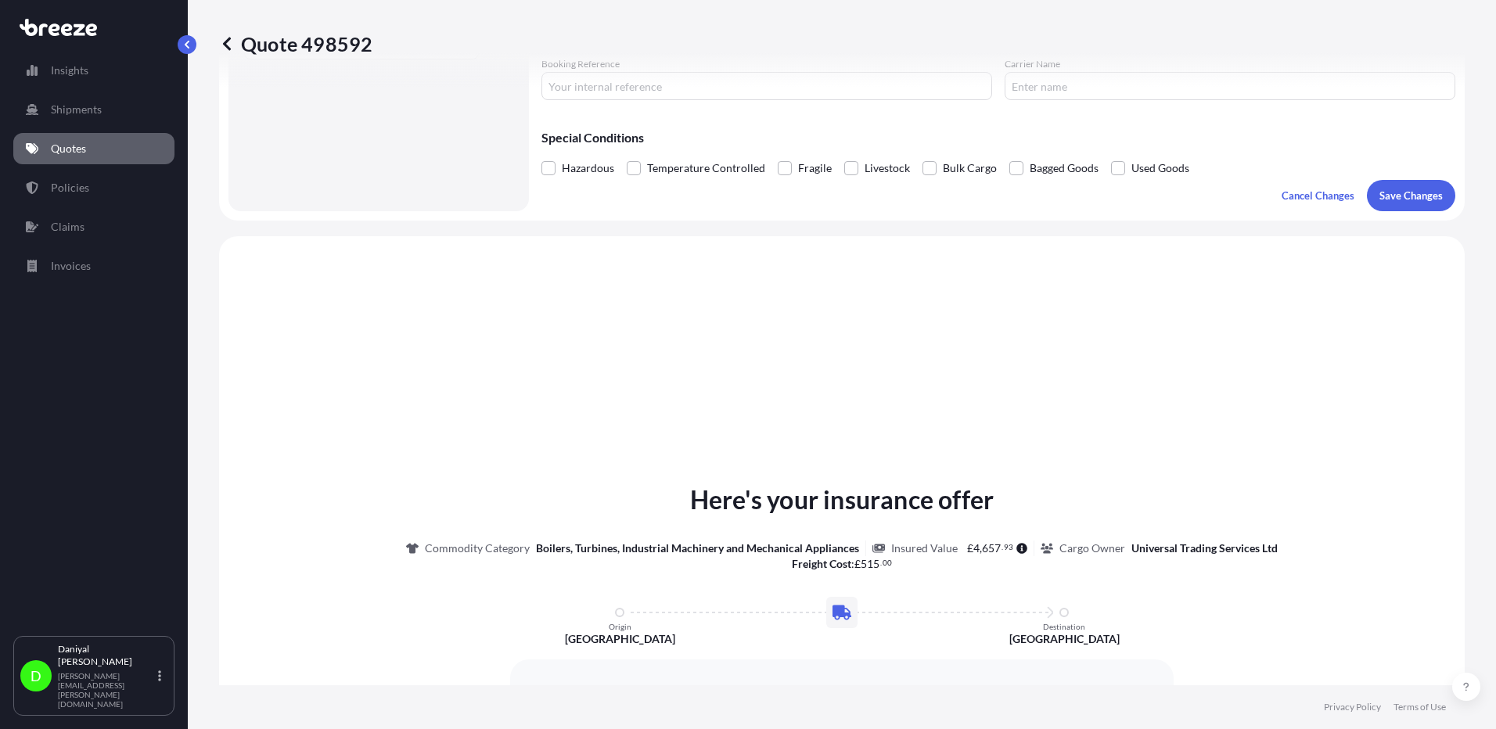
scroll to position [471, 0]
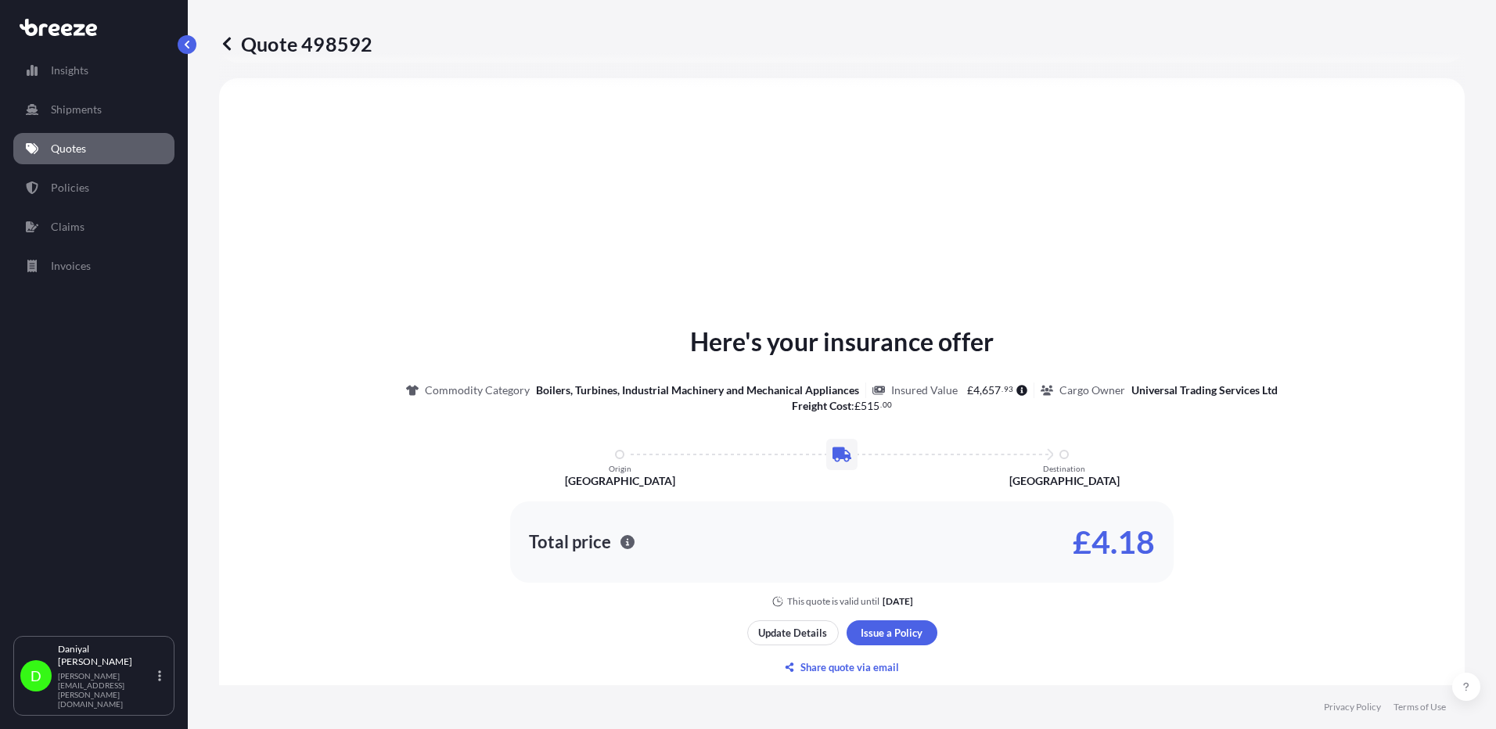
select select "Road"
select select "1"
